Goal: Information Seeking & Learning: Learn about a topic

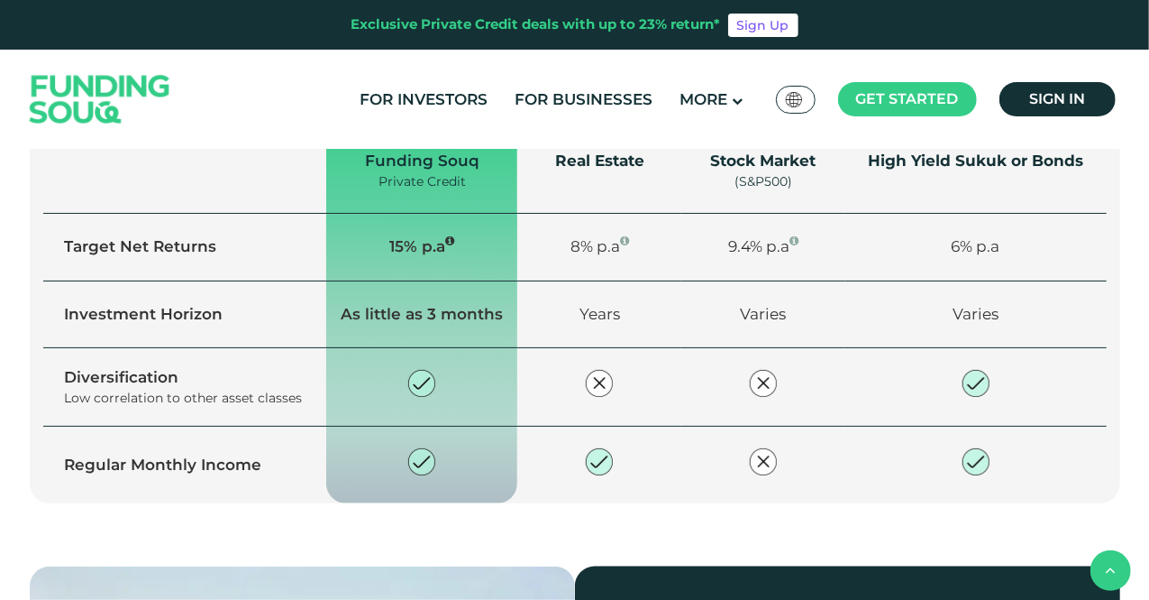
scroll to position [1352, 0]
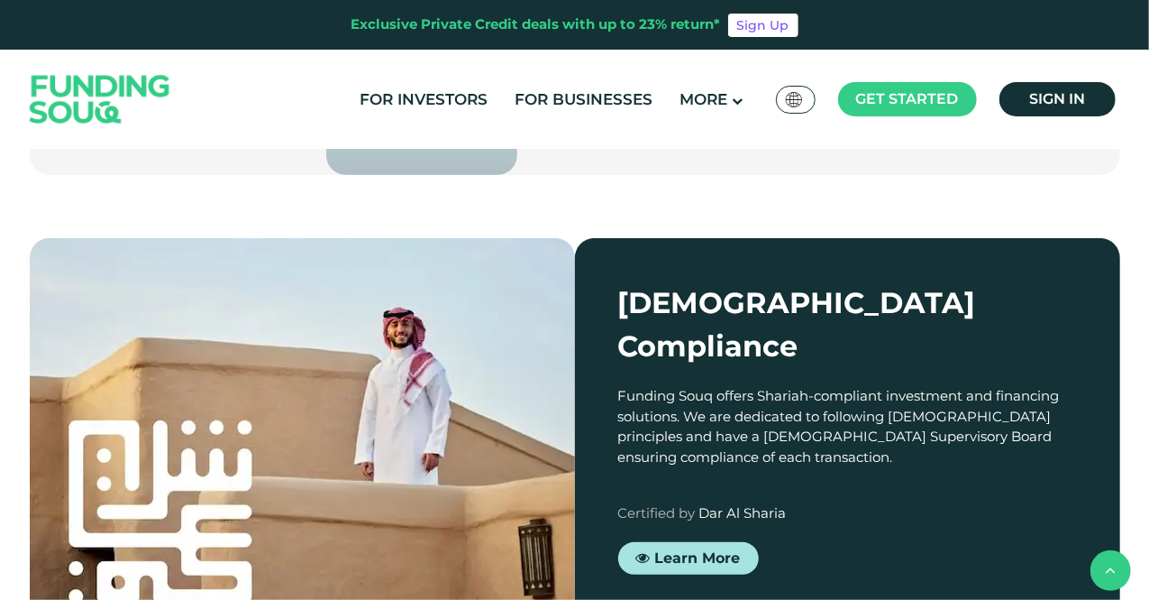
scroll to position [2254, 0]
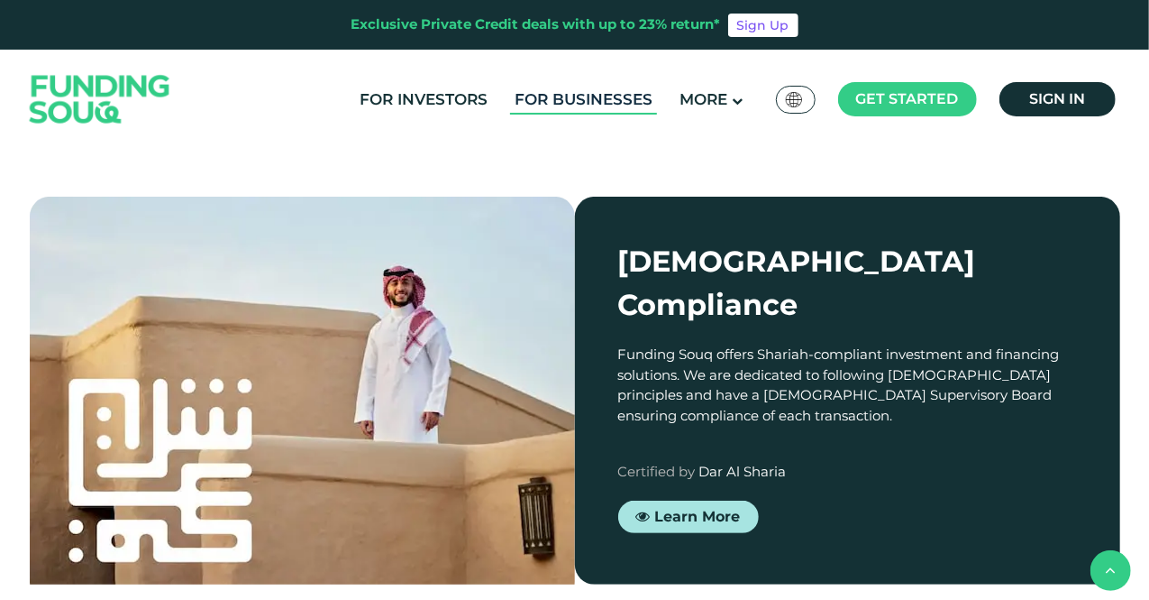
click at [595, 91] on link "For Businesses" at bounding box center [583, 100] width 147 height 30
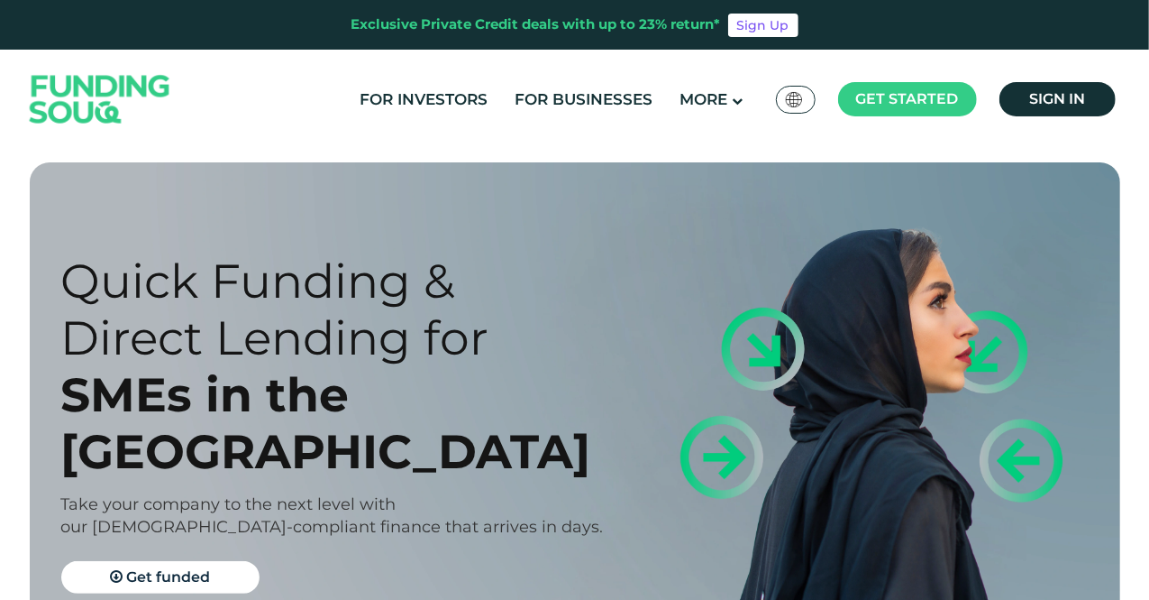
click at [198, 366] on div "Quick Funding & Direct Lending for" at bounding box center [333, 309] width 545 height 114
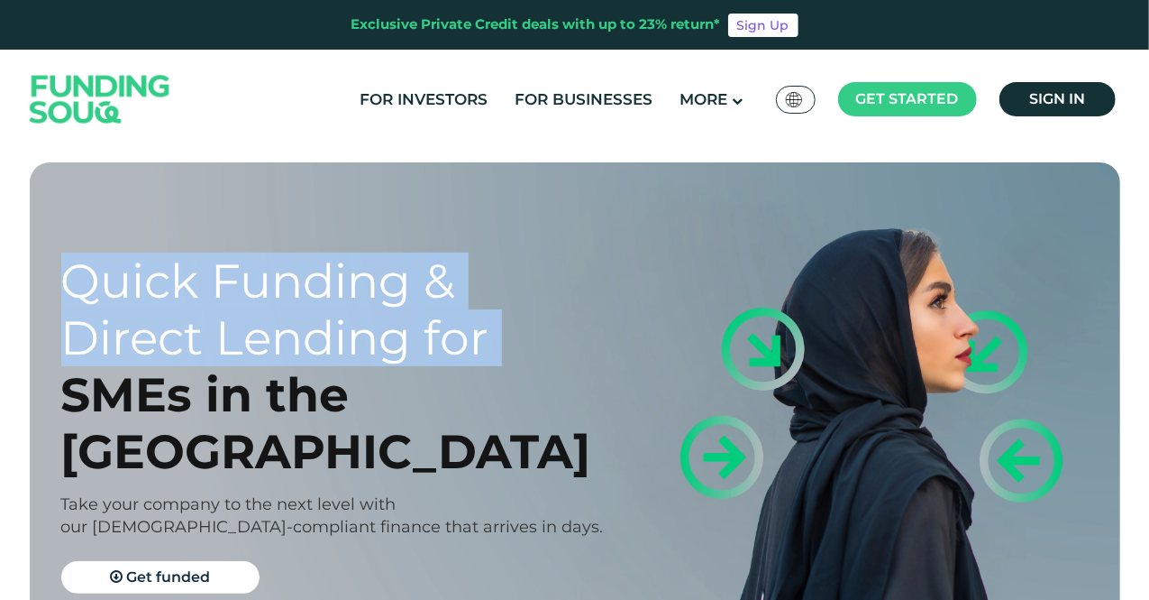
click at [198, 366] on div "Quick Funding & Direct Lending for" at bounding box center [333, 309] width 545 height 114
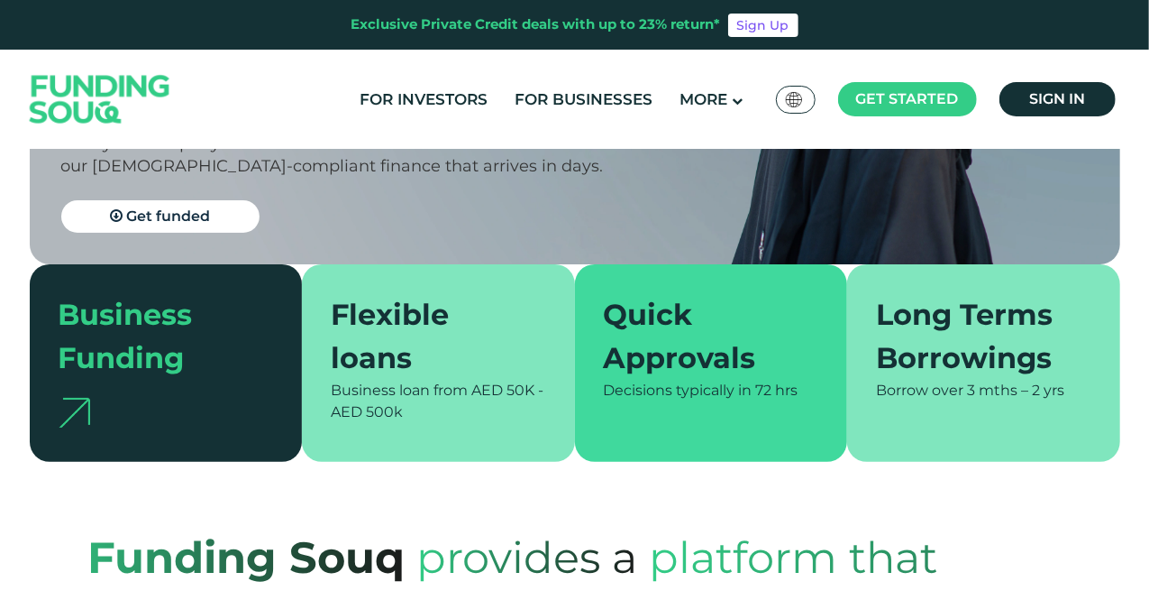
click at [325, 302] on div "Flexible loans Business loan from AED 50K - AED 500k" at bounding box center [438, 362] width 273 height 197
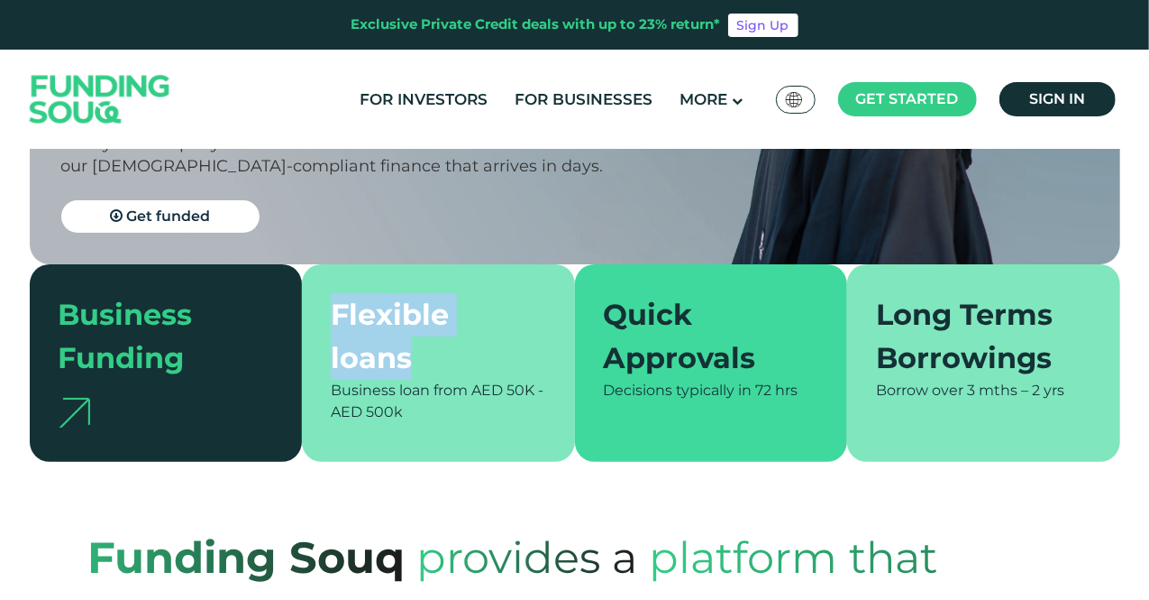
click at [325, 302] on div "Flexible loans Business loan from AED 50K - AED 500k" at bounding box center [438, 362] width 273 height 197
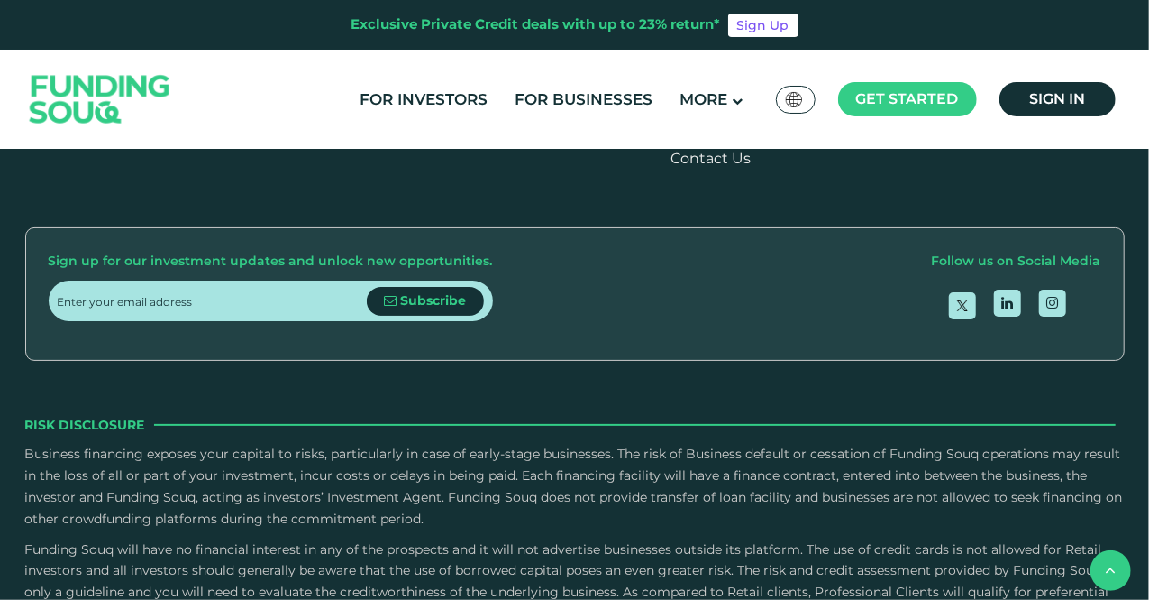
scroll to position [3246, 0]
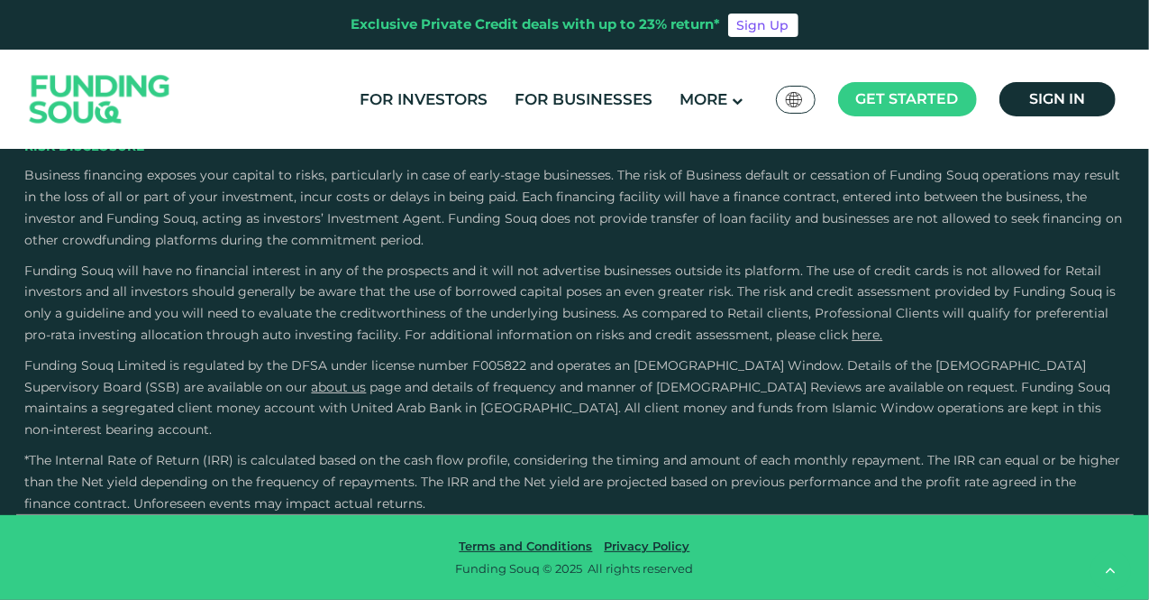
scroll to position [3516, 0]
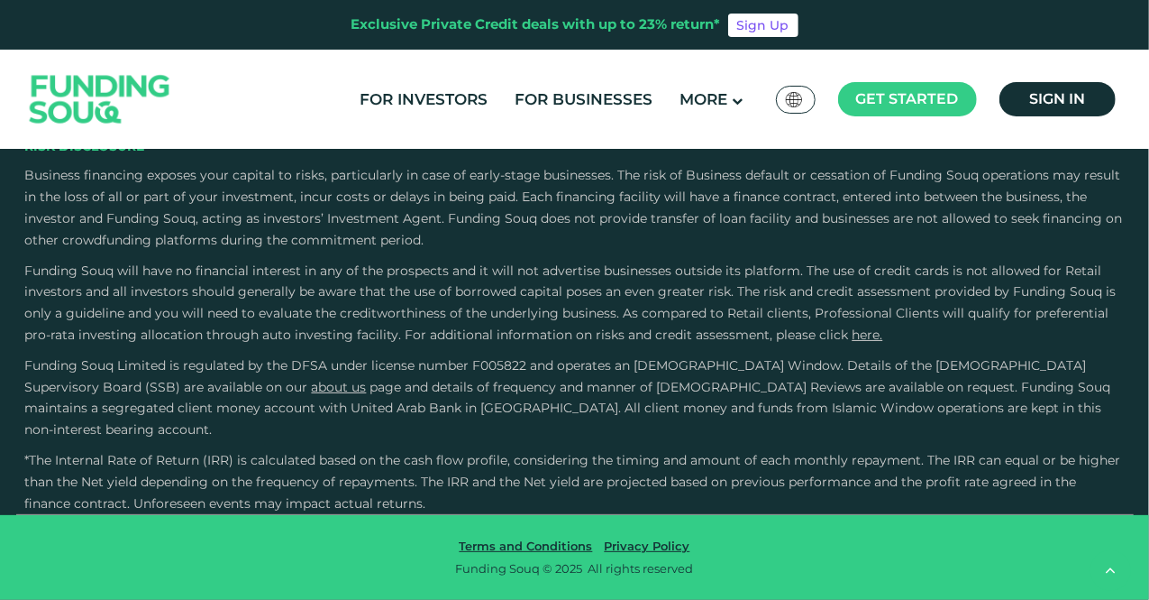
scroll to position [3696, 0]
